Goal: Information Seeking & Learning: Learn about a topic

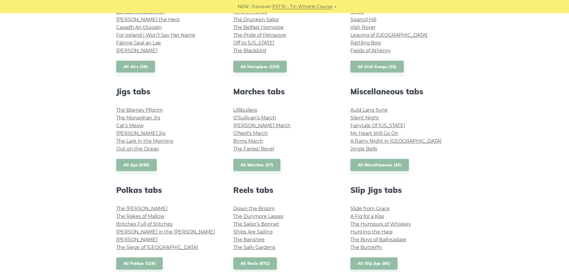
scroll to position [418, 0]
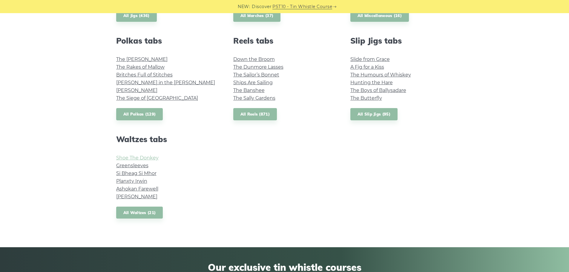
click at [149, 159] on link "Shoe The Donkey" at bounding box center [137, 158] width 42 height 6
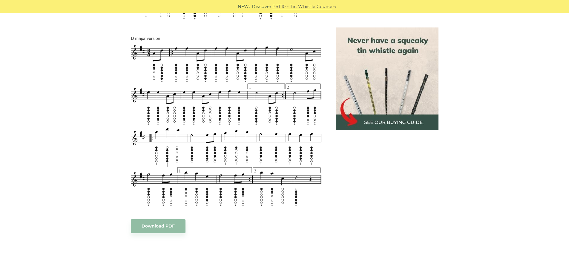
scroll to position [388, 0]
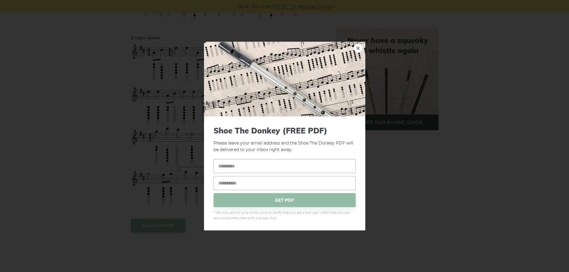
click at [70, 130] on div "× Shoe The Donkey (FREE PDF) Please leave your email address and the Shoe The D…" at bounding box center [284, 136] width 569 height 272
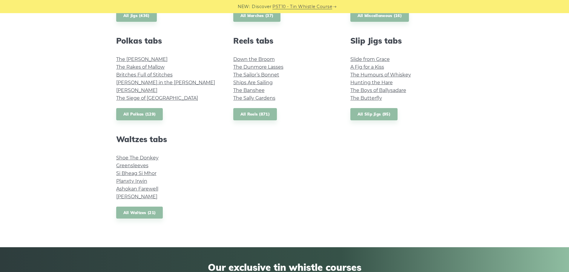
drag, startPoint x: 62, startPoint y: 79, endPoint x: 59, endPoint y: 80, distance: 3.6
